Goal: Find specific page/section: Find specific page/section

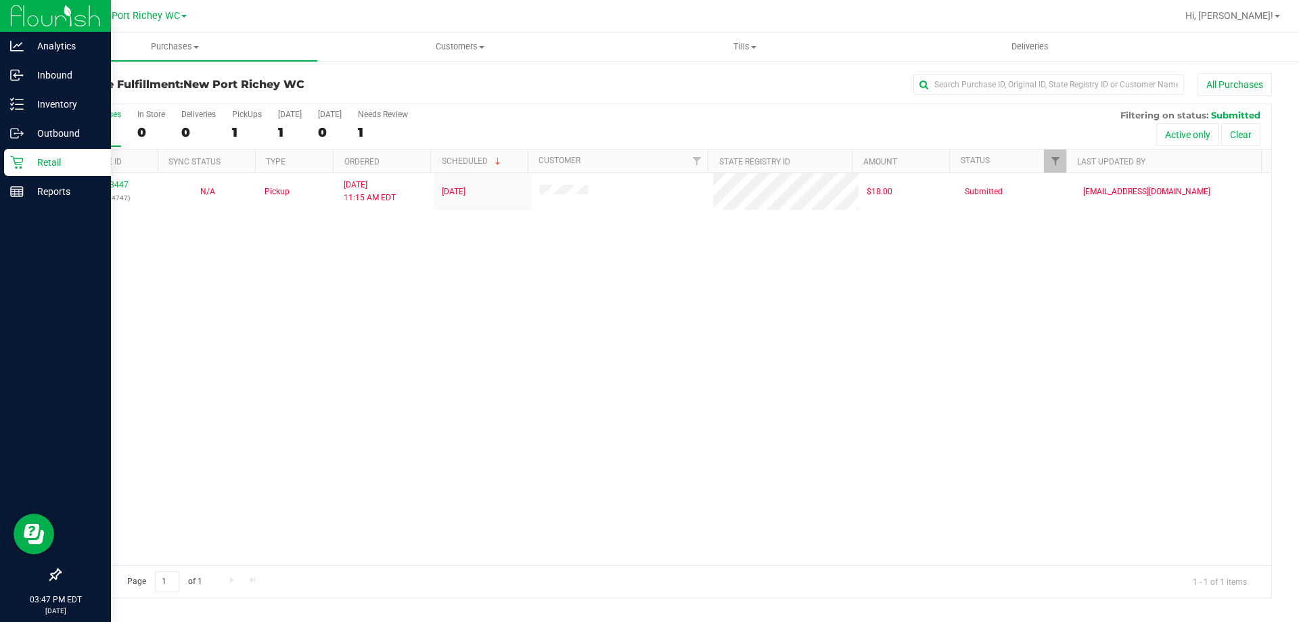
click at [39, 152] on div "Retail" at bounding box center [57, 162] width 107 height 27
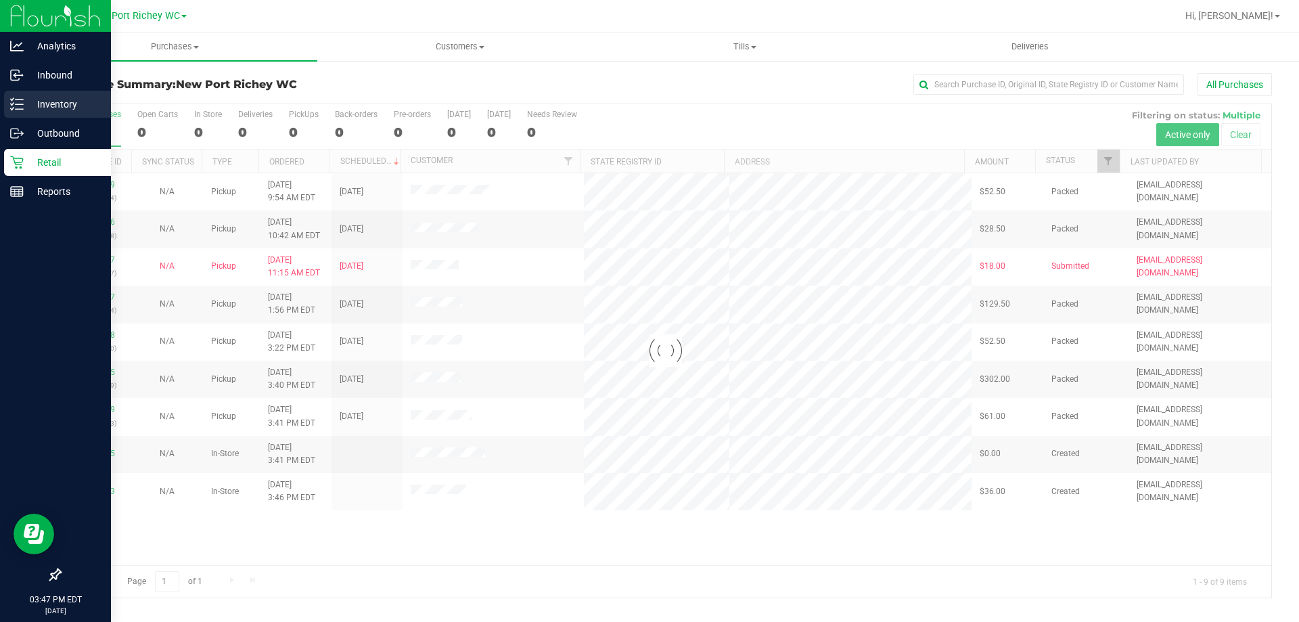
click at [55, 111] on p "Inventory" at bounding box center [64, 104] width 81 height 16
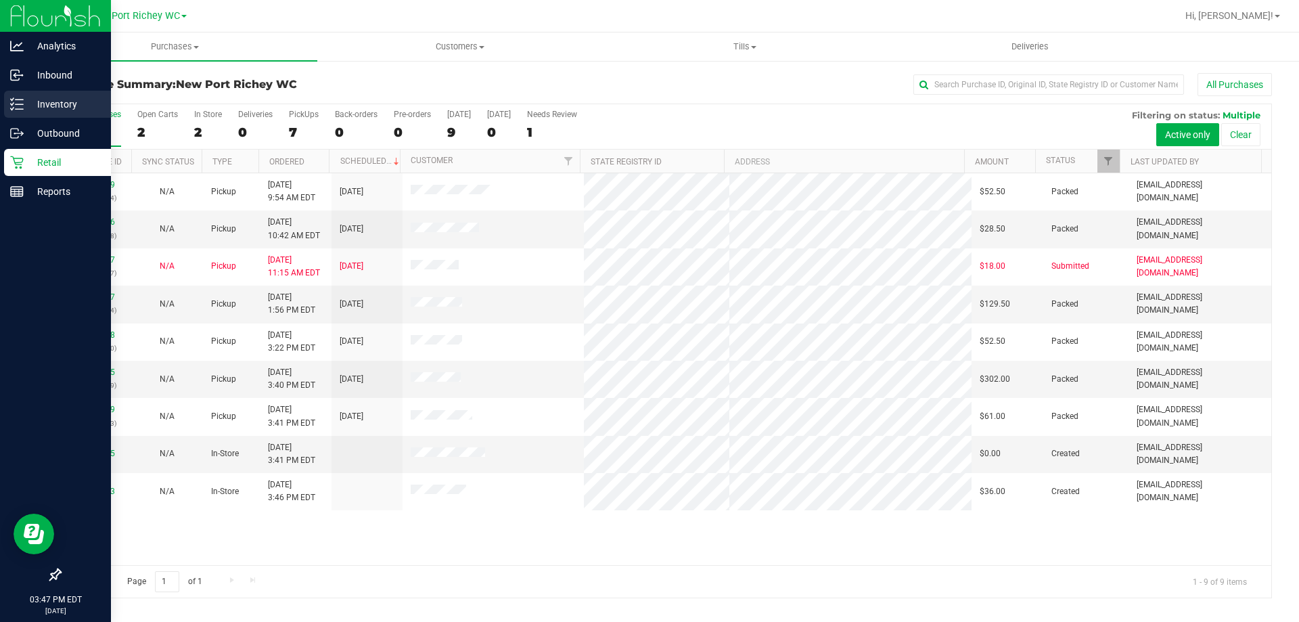
click at [29, 105] on p "Inventory" at bounding box center [64, 104] width 81 height 16
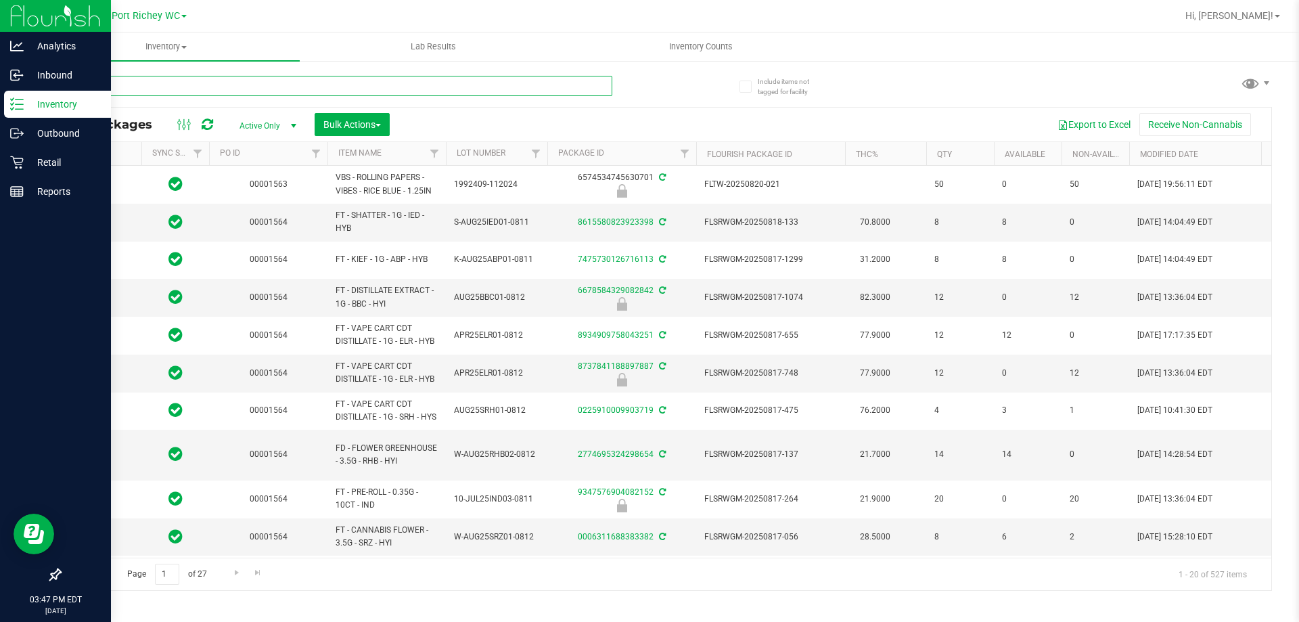
click at [139, 85] on input "text" at bounding box center [336, 86] width 553 height 20
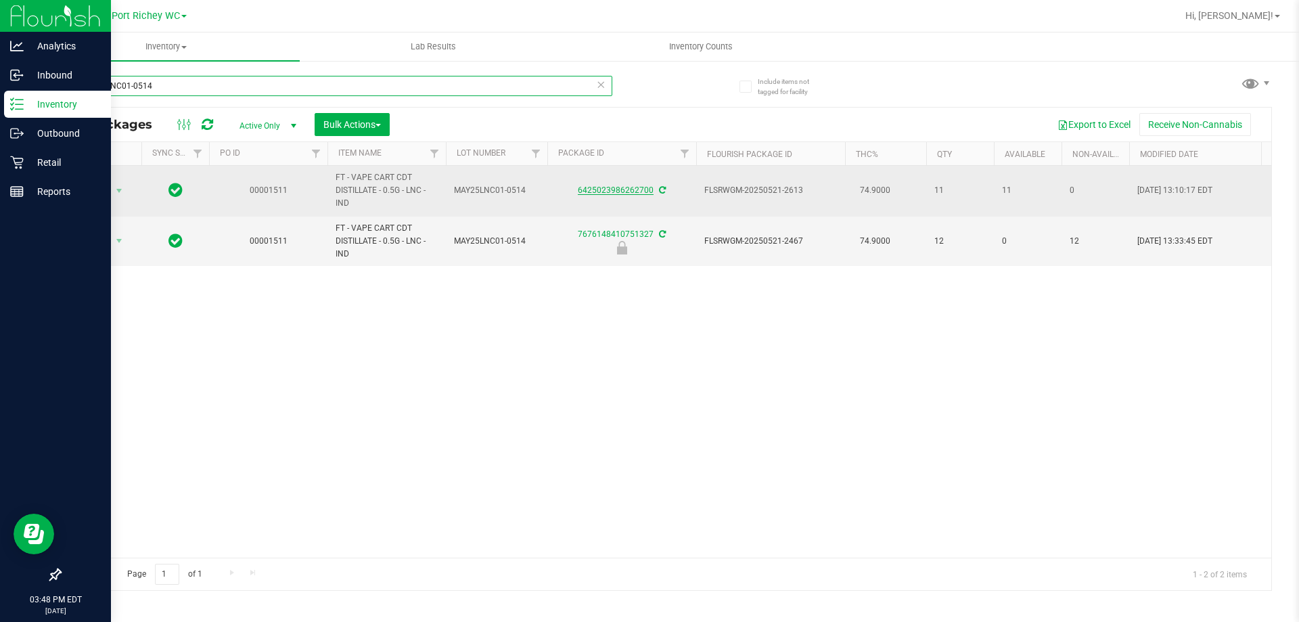
type input "MAY25LNC01-0514"
click at [620, 191] on link "6425023986262700" at bounding box center [616, 189] width 76 height 9
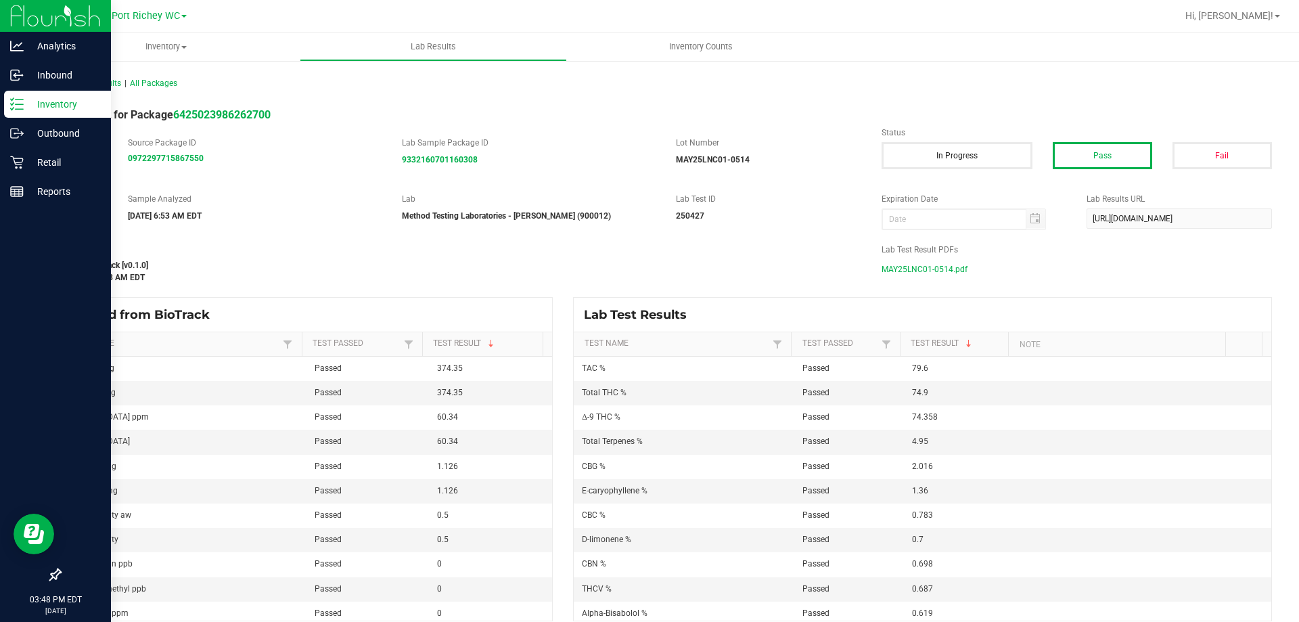
click at [920, 265] on span "MAY25LNC01-0514.pdf" at bounding box center [925, 269] width 86 height 20
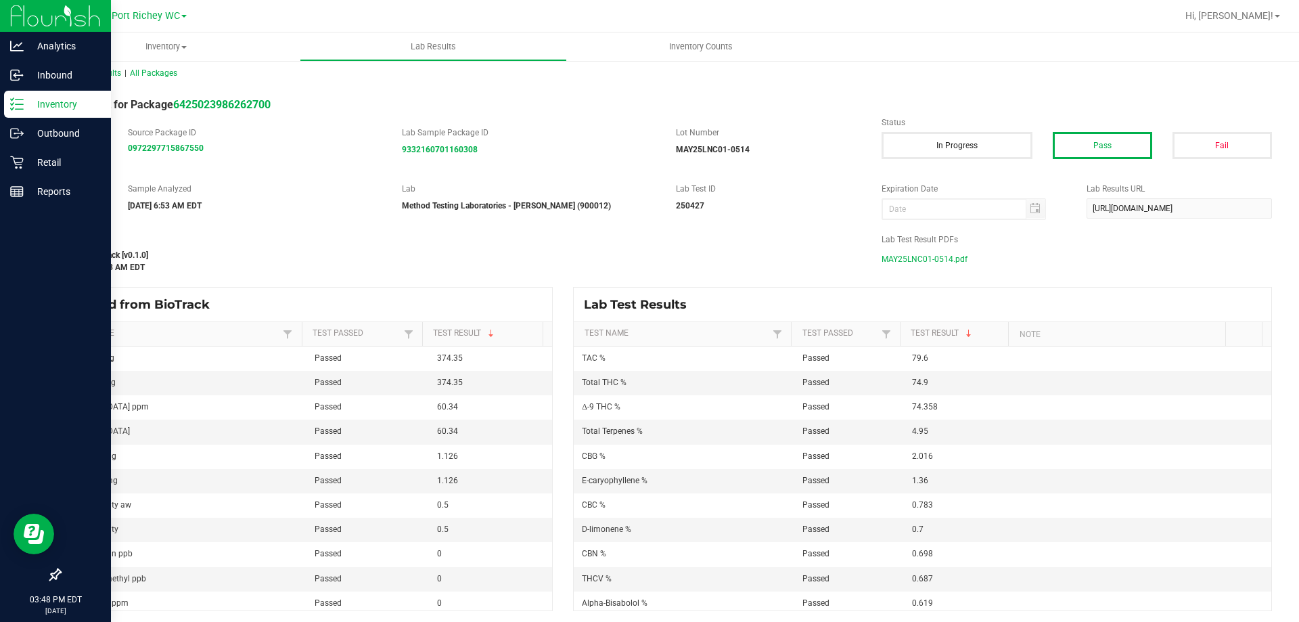
scroll to position [13, 0]
click at [39, 161] on p "Retail" at bounding box center [64, 162] width 81 height 16
